Goal: Task Accomplishment & Management: Complete application form

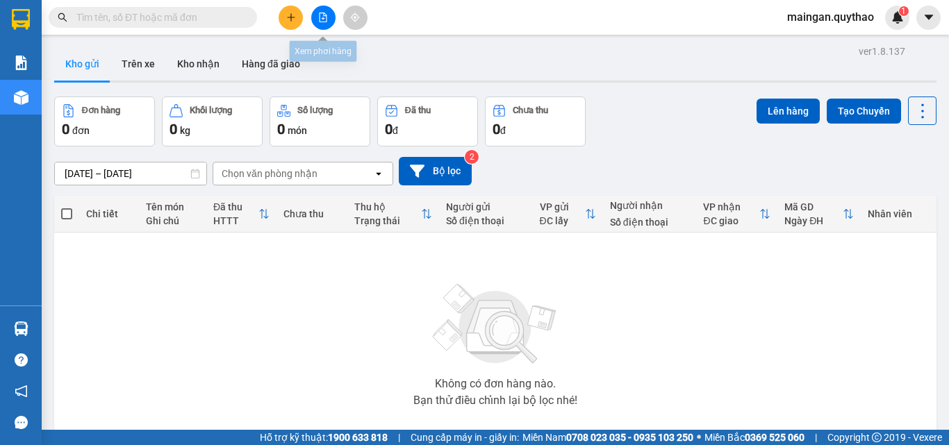
click at [302, 19] on button at bounding box center [291, 18] width 24 height 24
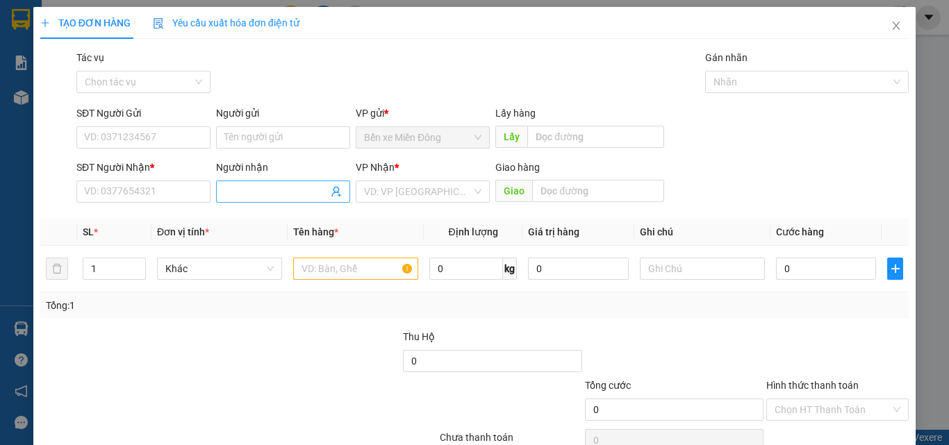
click at [275, 198] on input "Người nhận" at bounding box center [276, 191] width 104 height 15
type input "d"
type input "để"
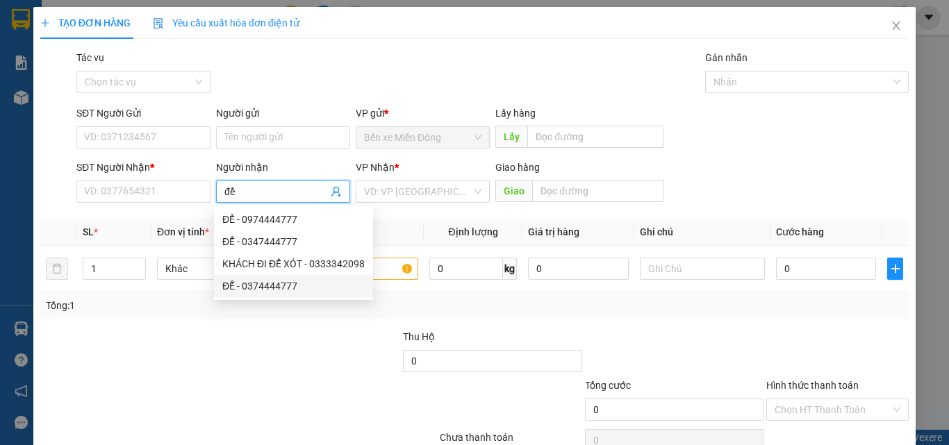
click at [313, 282] on div "ĐỂ - 0374444777" at bounding box center [293, 286] width 142 height 15
type input "0374444777"
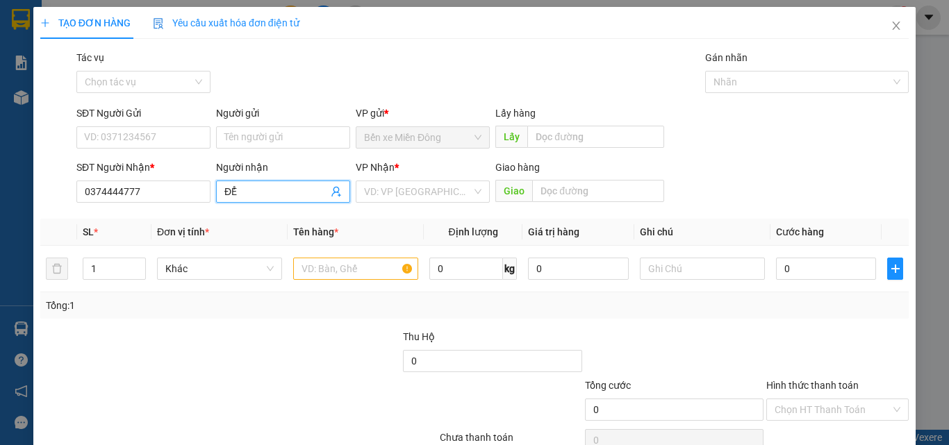
type input "ĐỂ"
click at [423, 207] on div "VP Nhận * VD: VP Sài Gòn" at bounding box center [423, 184] width 134 height 49
click at [438, 192] on input "search" at bounding box center [418, 191] width 108 height 21
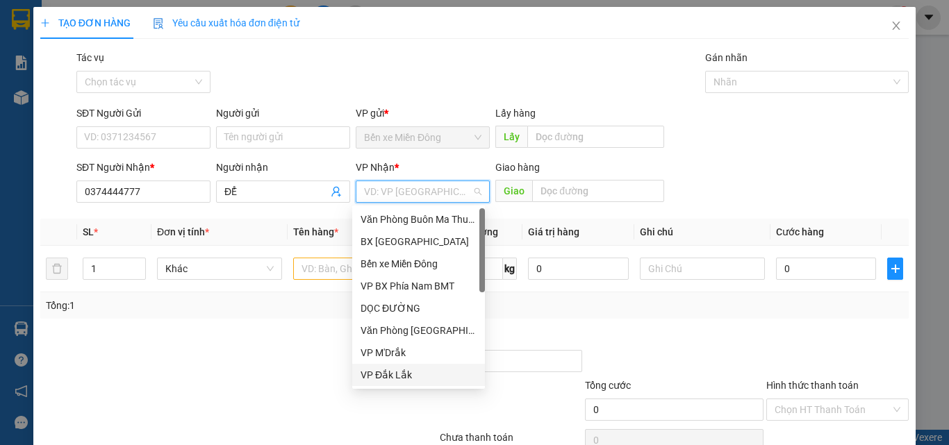
click at [406, 374] on div "VP Đắk Lắk" at bounding box center [419, 375] width 116 height 15
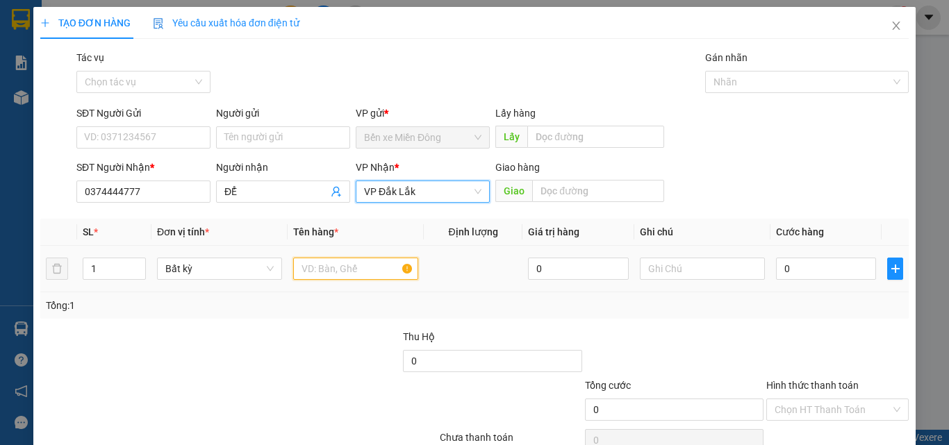
click at [359, 258] on input "text" at bounding box center [355, 269] width 125 height 22
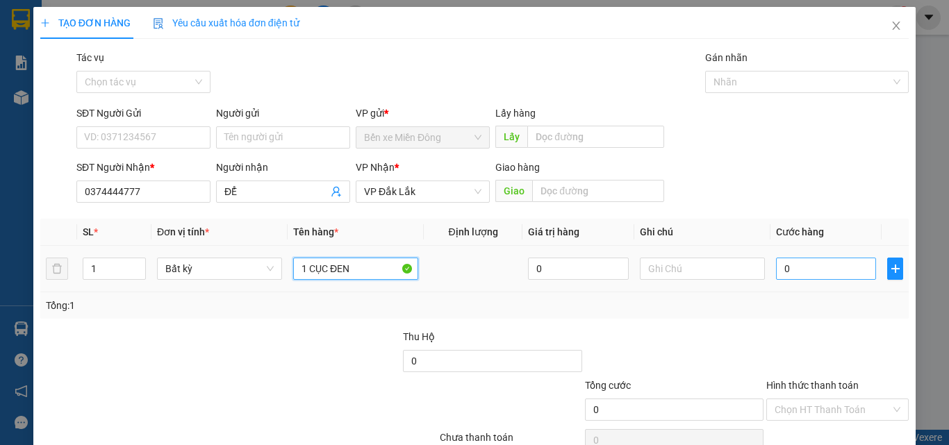
type input "1 CỤC ĐEN"
click at [812, 267] on input "0" at bounding box center [826, 269] width 100 height 22
type input "03"
type input "3"
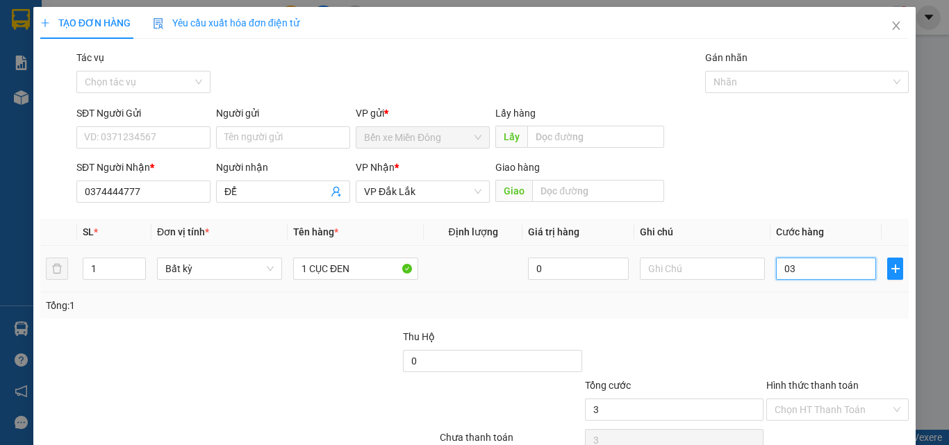
type input "030"
type input "30"
type input "30.000"
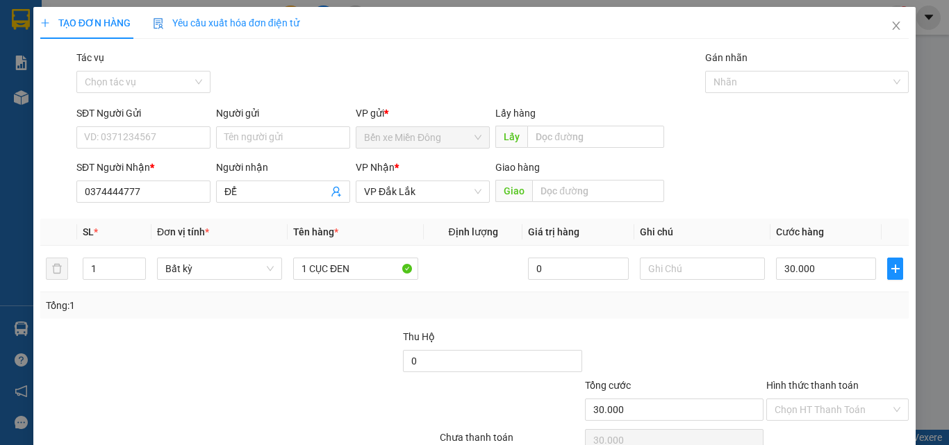
drag, startPoint x: 846, startPoint y: 303, endPoint x: 863, endPoint y: 358, distance: 57.4
click at [848, 308] on div "Tổng: 1" at bounding box center [474, 305] width 857 height 15
click at [827, 415] on input "Hình thức thanh toán" at bounding box center [833, 410] width 116 height 21
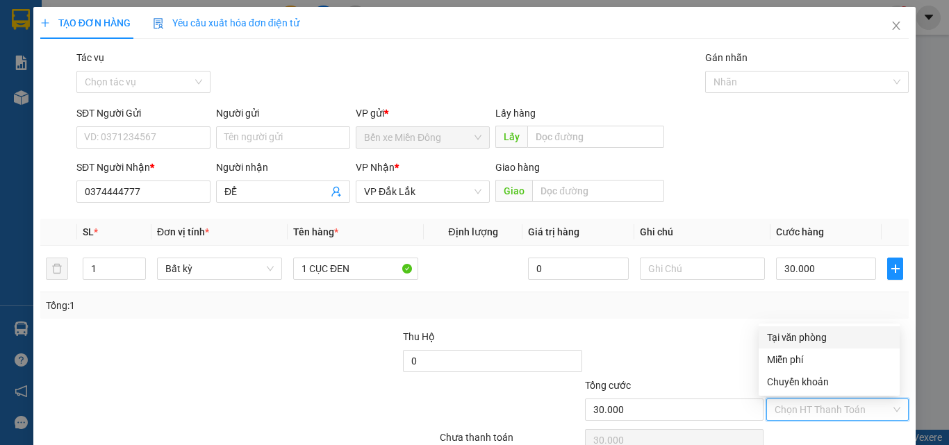
click at [813, 337] on div "Tại văn phòng" at bounding box center [829, 337] width 124 height 15
type input "0"
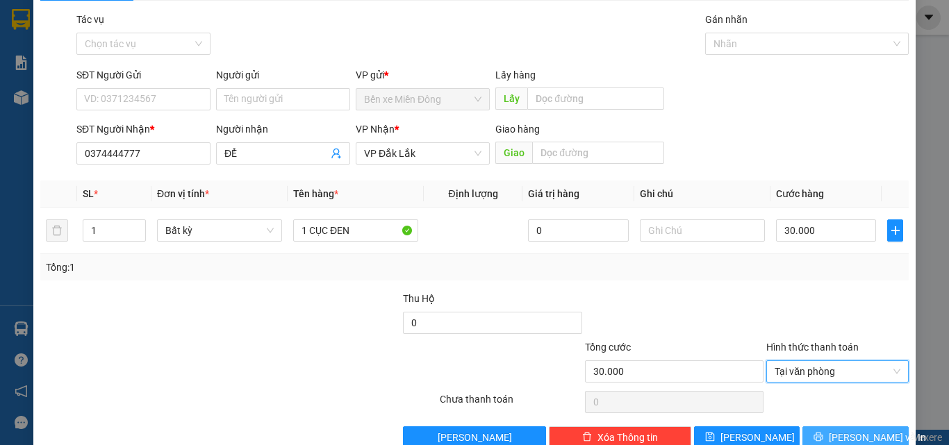
scroll to position [69, 0]
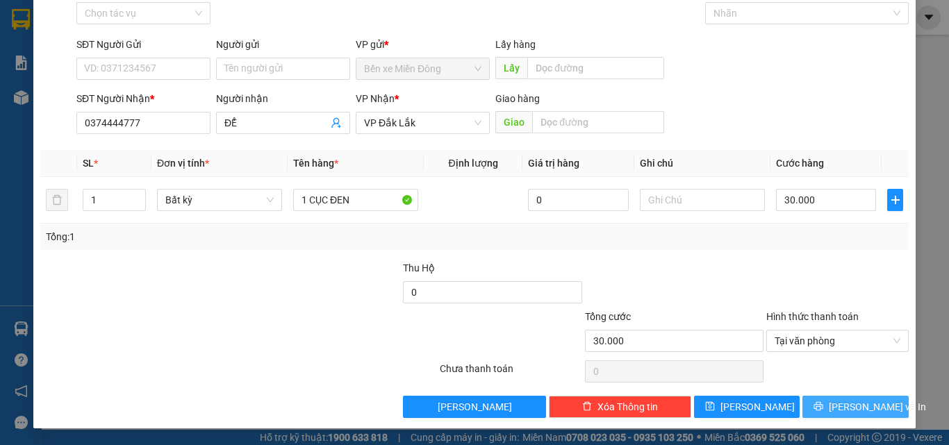
click at [841, 405] on span "Lưu và In" at bounding box center [877, 407] width 97 height 15
click at [842, 405] on span "Lưu và In" at bounding box center [877, 407] width 97 height 15
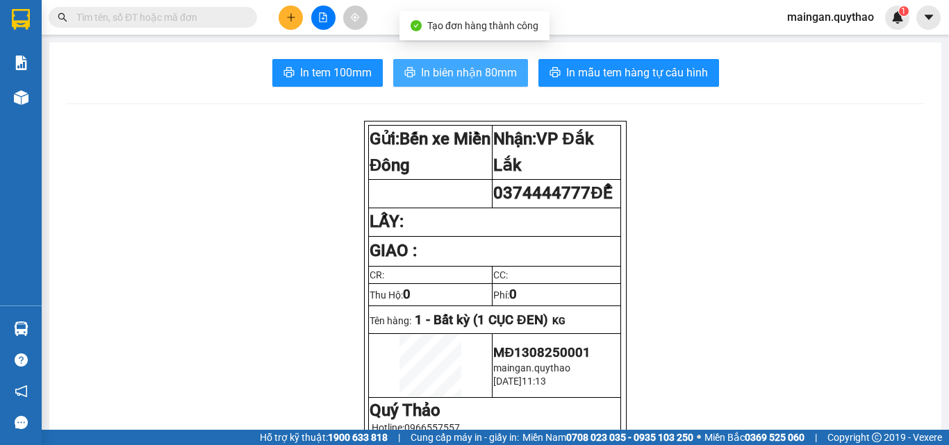
click at [466, 76] on span "In biên nhận 80mm" at bounding box center [469, 72] width 96 height 17
